Goal: Task Accomplishment & Management: Complete application form

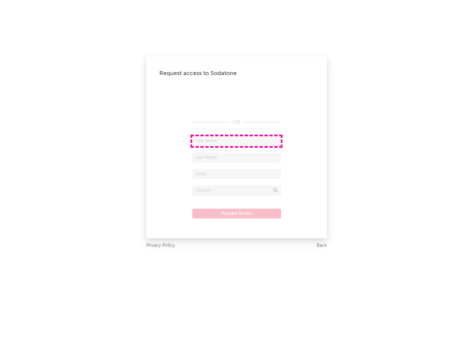
click at [237, 141] on input "text" at bounding box center [236, 141] width 89 height 10
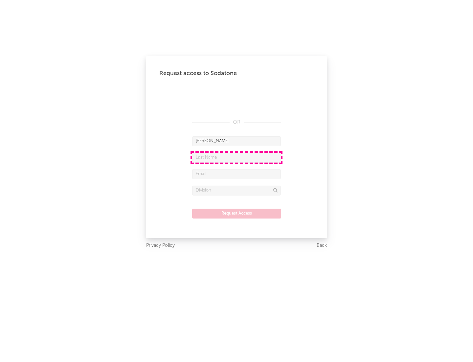
type input "[PERSON_NAME]"
click at [237, 157] on input "text" at bounding box center [236, 158] width 89 height 10
type input "[PERSON_NAME]"
click at [237, 174] on input "text" at bounding box center [236, 174] width 89 height 10
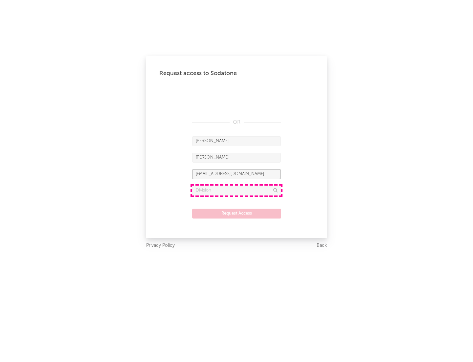
type input "[EMAIL_ADDRESS][DOMAIN_NAME]"
click at [237, 190] on input "text" at bounding box center [236, 190] width 89 height 10
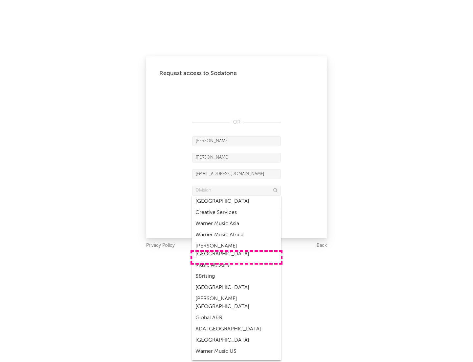
click at [237, 259] on div "Music All Stars" at bounding box center [236, 264] width 89 height 11
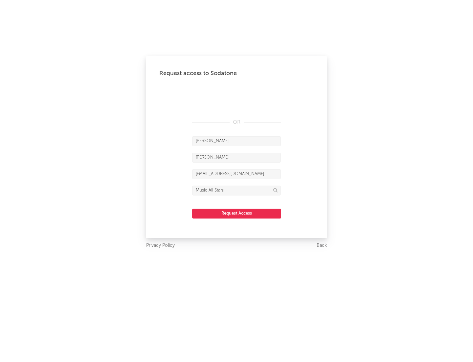
type input "Music All Stars"
click at [237, 213] on button "Request Access" at bounding box center [236, 213] width 89 height 10
